Goal: Information Seeking & Learning: Learn about a topic

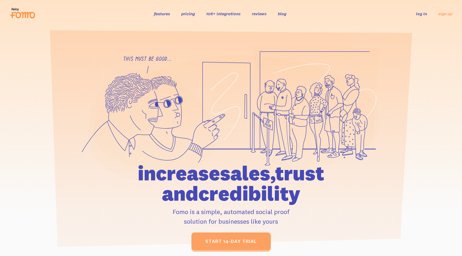
click at [187, 13] on link "pricing" at bounding box center [188, 13] width 14 height 5
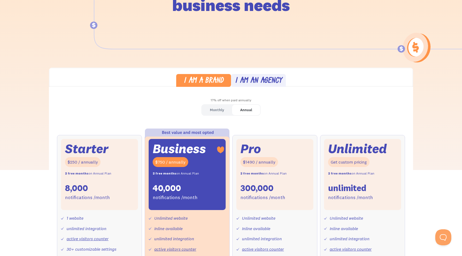
click at [76, 162] on div "$250 / annually" at bounding box center [83, 162] width 36 height 10
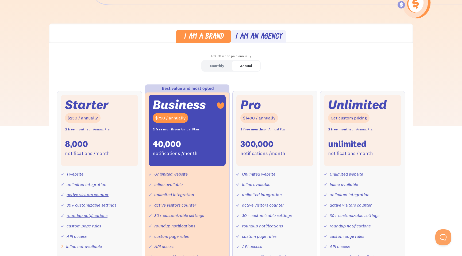
scroll to position [139, 0]
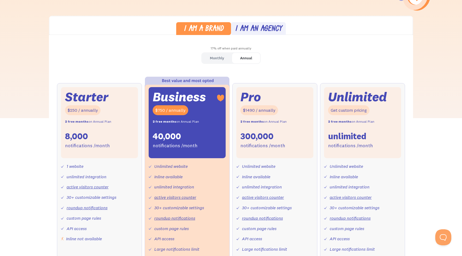
click at [214, 59] on div "Monthly" at bounding box center [217, 58] width 14 height 8
